Goal: Information Seeking & Learning: Learn about a topic

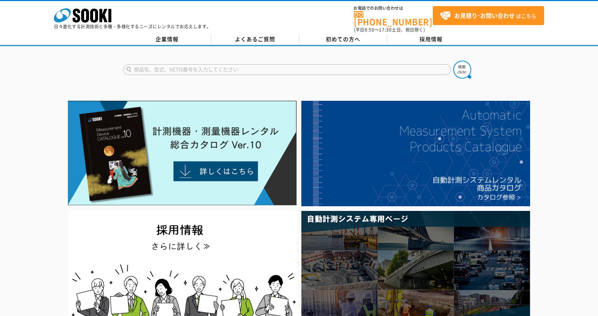
click at [197, 68] on input "text" at bounding box center [287, 69] width 328 height 11
type input "ファイバースコープ"
click at [453, 61] on button at bounding box center [462, 70] width 18 height 18
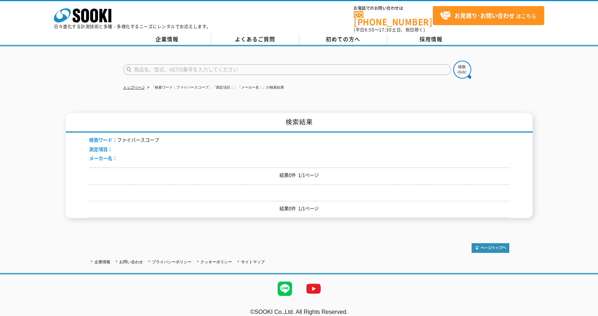
click at [153, 136] on li "検索ワード： ファイバースコープ" at bounding box center [124, 140] width 70 height 8
click at [172, 64] on input "text" at bounding box center [287, 69] width 328 height 11
type input "商品名、型式、NETIS番号を入力してください"
click at [137, 85] on link "トップページ" at bounding box center [134, 87] width 22 height 4
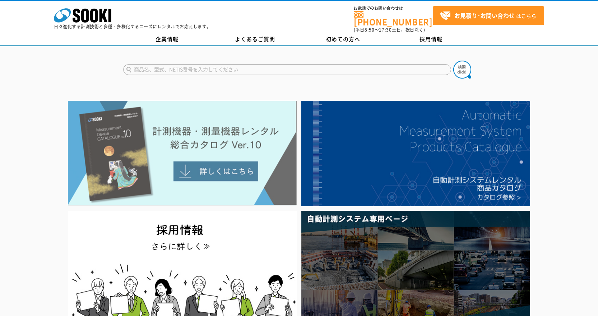
click at [239, 172] on img at bounding box center [182, 153] width 229 height 105
